Goal: Communication & Community: Answer question/provide support

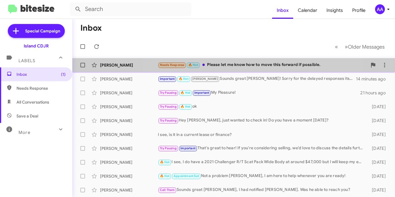
click at [232, 67] on div "Needs Response 🔥 Hot Please let me know how to move this forward if possible." at bounding box center [262, 65] width 209 height 7
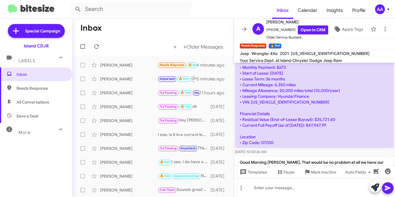
scroll to position [136, 0]
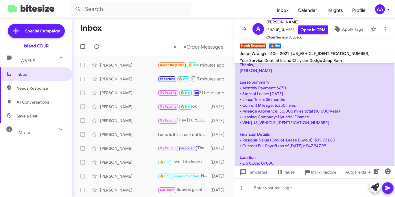
click at [279, 121] on p "Hi [PERSON_NAME], Thanks for reaching out. I'm trying to get out from my lease,…" at bounding box center [314, 85] width 159 height 167
copy p "[US_VEHICLE_IDENTIFICATION_NUMBER]"
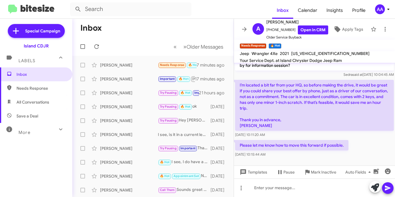
scroll to position [267, 0]
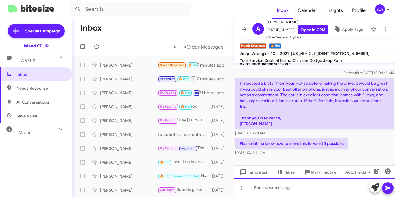
click at [279, 188] on div at bounding box center [314, 187] width 161 height 19
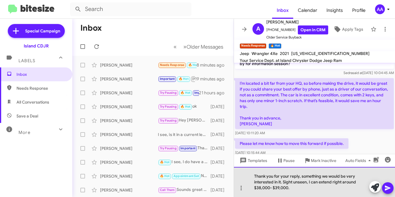
click at [307, 191] on div "Thank you for your reply, something we would be very interested in it. Sight un…" at bounding box center [314, 182] width 161 height 30
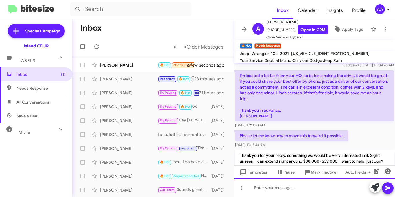
scroll to position [321, 0]
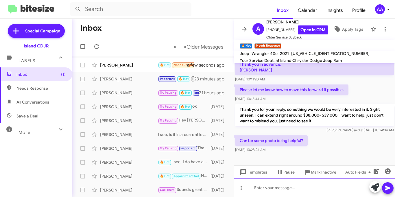
click at [265, 186] on div at bounding box center [314, 187] width 161 height 19
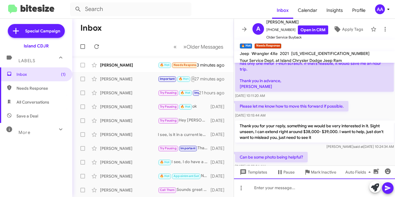
scroll to position [348, 0]
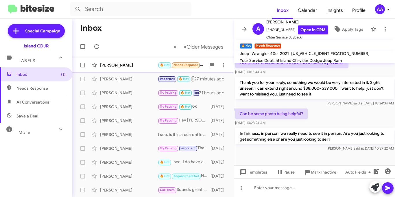
click at [135, 63] on div "[PERSON_NAME]" at bounding box center [129, 65] width 58 height 6
click at [118, 64] on div "[PERSON_NAME]" at bounding box center [129, 65] width 58 height 6
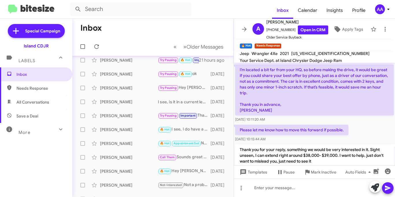
scroll to position [0, 0]
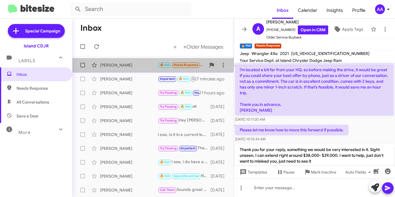
click at [124, 63] on div "[PERSON_NAME]" at bounding box center [129, 65] width 58 height 6
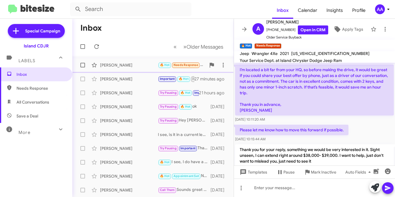
click at [124, 63] on div "[PERSON_NAME]" at bounding box center [129, 65] width 58 height 6
click at [245, 27] on icon at bounding box center [244, 29] width 7 height 7
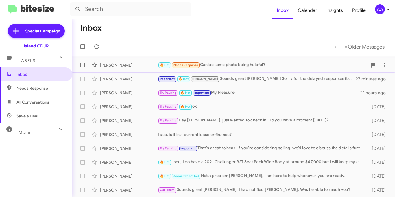
click at [243, 63] on div "🔥 Hot Needs Response Can be some photo being helpful?" at bounding box center [262, 65] width 209 height 7
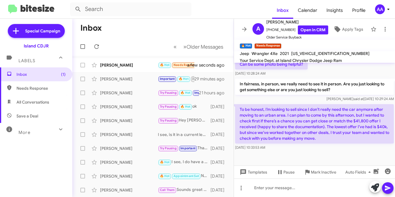
scroll to position [398, 0]
click at [307, 32] on link "Open in CRM" at bounding box center [313, 29] width 30 height 9
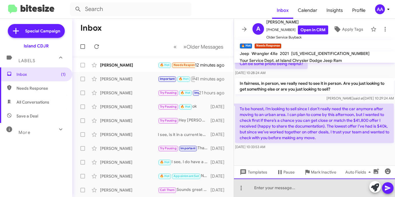
drag, startPoint x: 304, startPoint y: 187, endPoint x: 316, endPoint y: 190, distance: 12.7
click at [304, 187] on div at bounding box center [314, 187] width 161 height 19
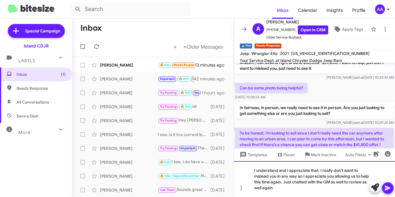
scroll to position [402, 0]
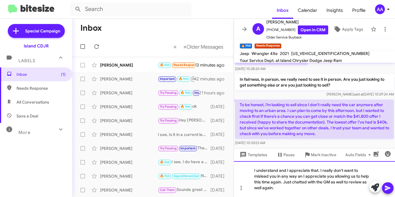
click at [278, 189] on div "I understand and I appreciate that. I really don't want to mislead you in any w…" at bounding box center [314, 179] width 161 height 36
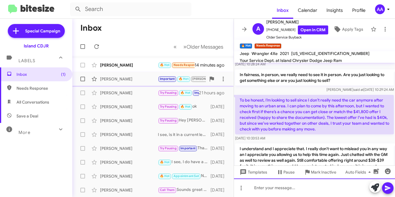
scroll to position [448, 0]
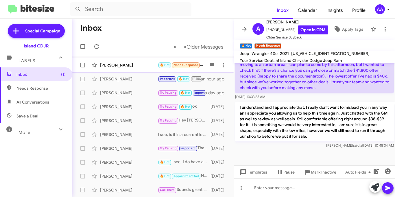
click at [118, 63] on div "[PERSON_NAME]" at bounding box center [129, 65] width 58 height 6
drag, startPoint x: 244, startPoint y: 29, endPoint x: 245, endPoint y: 37, distance: 7.9
click at [244, 29] on icon at bounding box center [244, 29] width 5 height 4
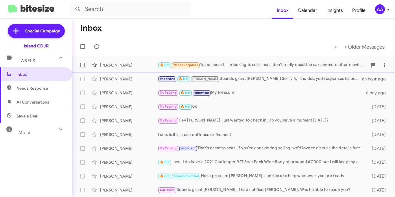
click at [237, 63] on div "🔥 Hot Needs Response To be honest, I’m looking to sell since I don’t really nee…" at bounding box center [262, 65] width 209 height 7
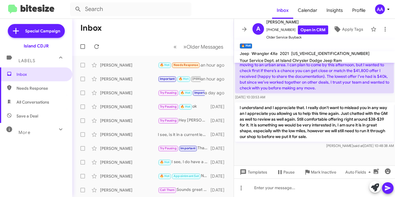
scroll to position [448, 0]
